Goal: Information Seeking & Learning: Learn about a topic

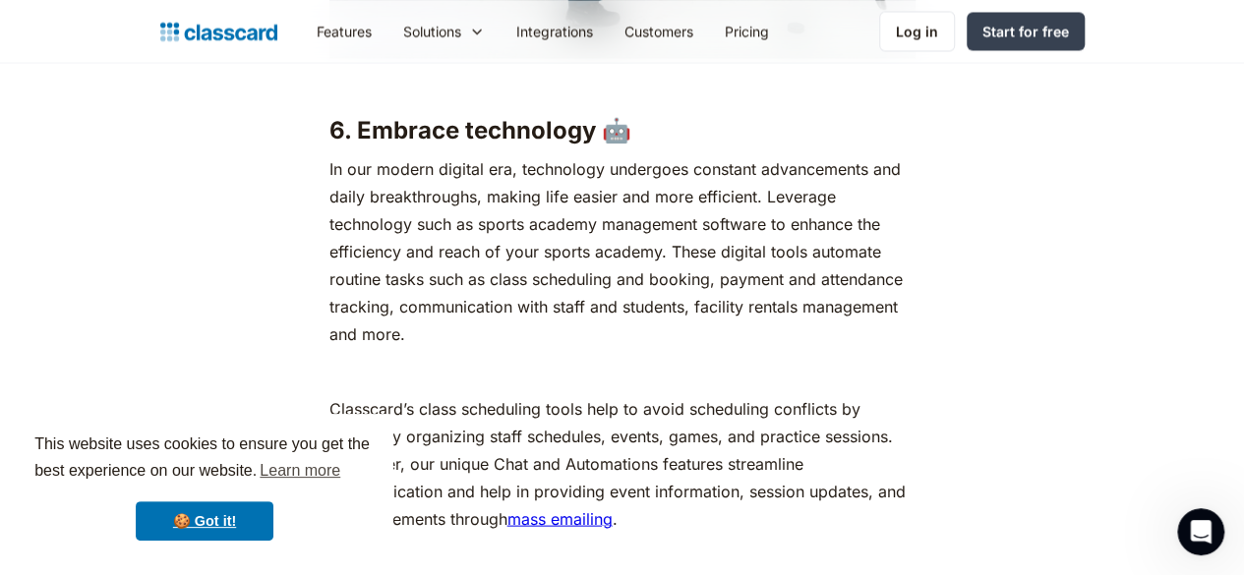
scroll to position [5548, 0]
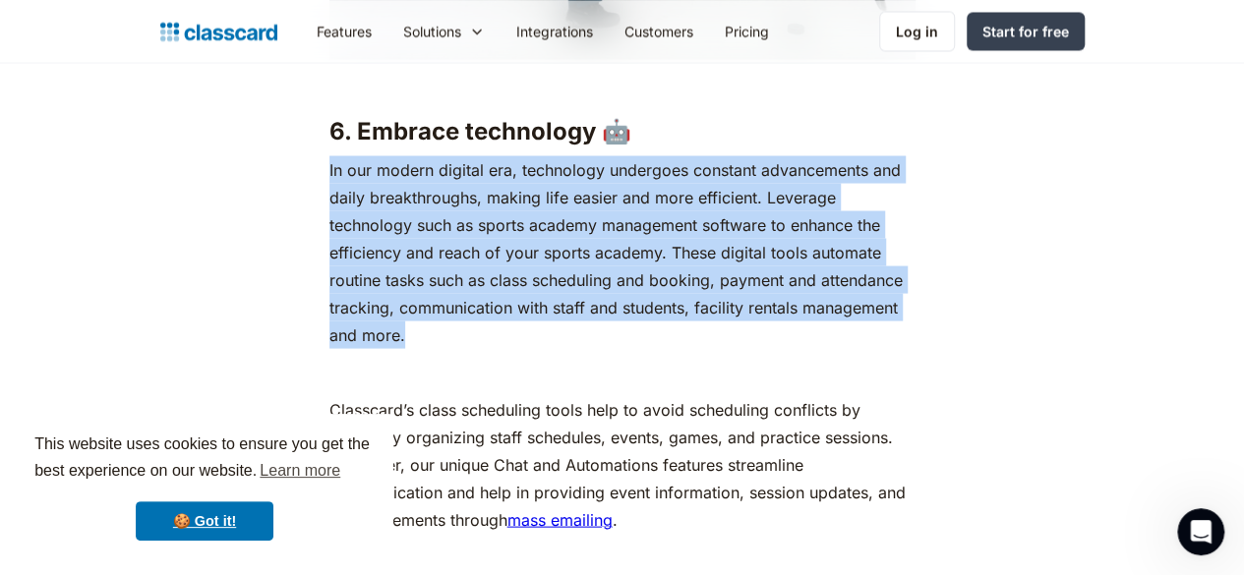
drag, startPoint x: 305, startPoint y: 126, endPoint x: 748, endPoint y: 265, distance: 463.8
copy p "In our modern digital era, technology undergoes constant advancements and daily…"
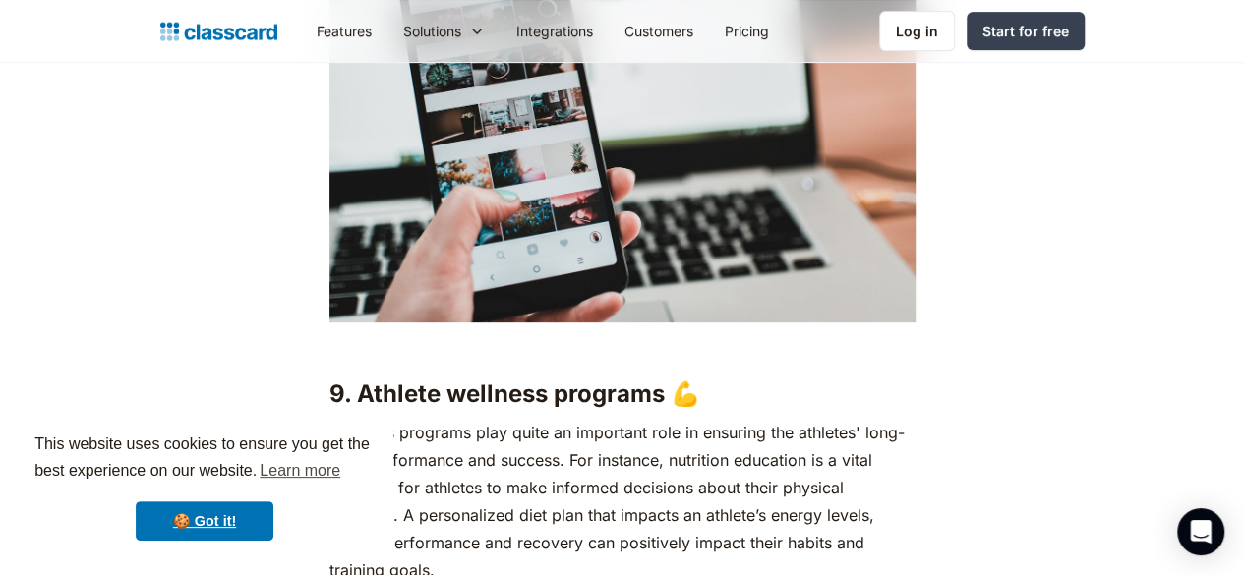
scroll to position [7715, 0]
